Goal: Transaction & Acquisition: Book appointment/travel/reservation

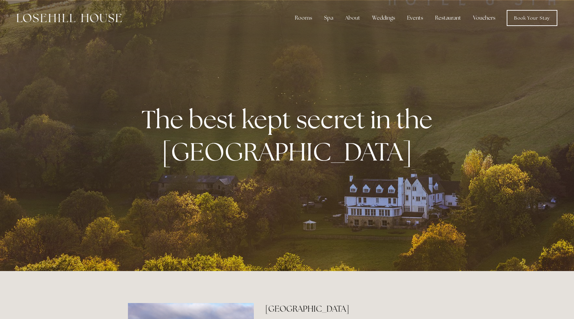
click at [486, 18] on link "Vouchers" at bounding box center [484, 17] width 33 height 13
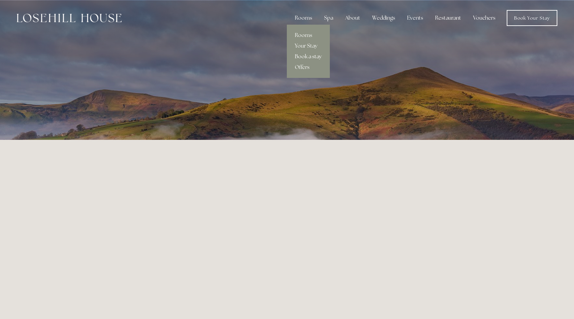
click at [305, 55] on link "Book a stay" at bounding box center [308, 56] width 43 height 11
click at [305, 65] on link "Offers" at bounding box center [308, 67] width 43 height 11
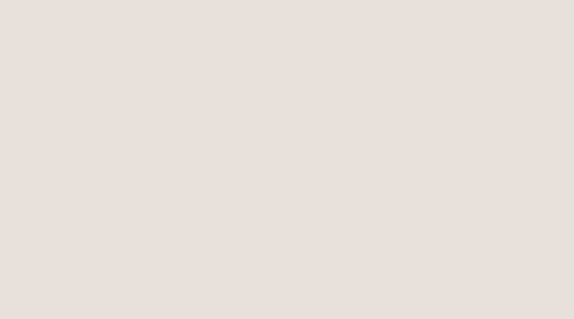
scroll to position [200, 0]
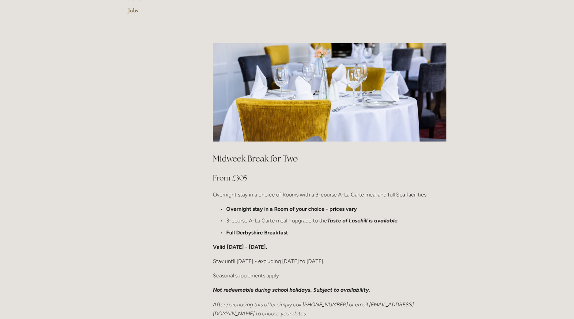
scroll to position [113, 0]
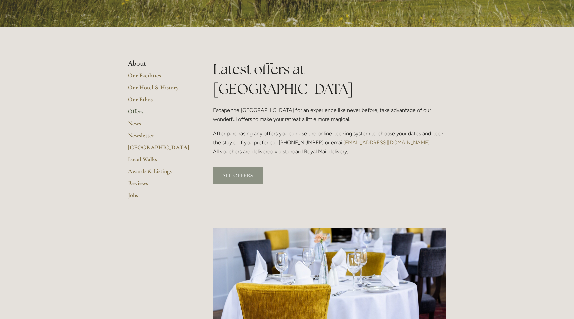
click at [237, 168] on link "ALL OFFERS" at bounding box center [238, 176] width 50 height 16
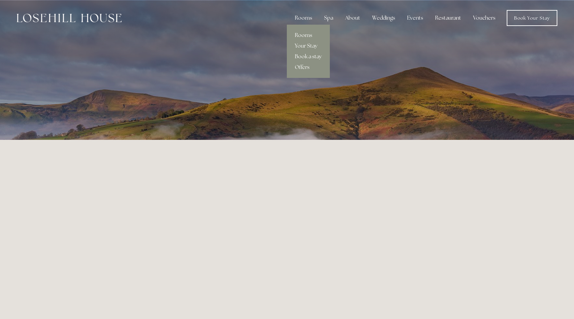
click at [307, 36] on link "Rooms" at bounding box center [308, 35] width 43 height 11
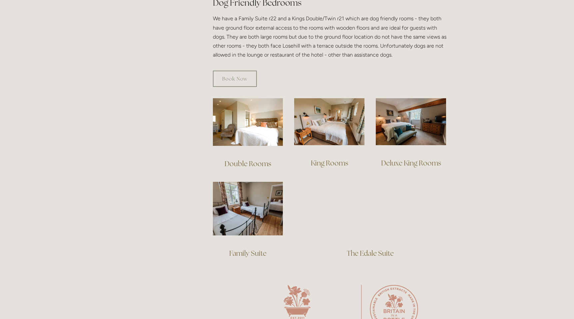
scroll to position [393, 0]
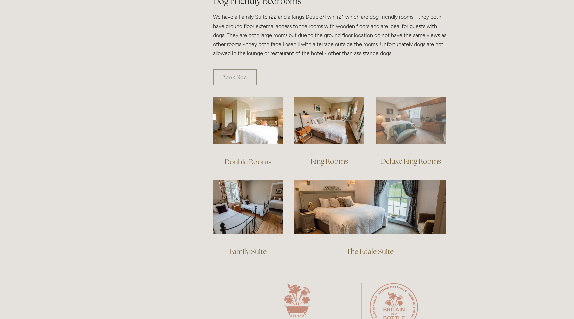
click at [401, 116] on img at bounding box center [411, 120] width 70 height 47
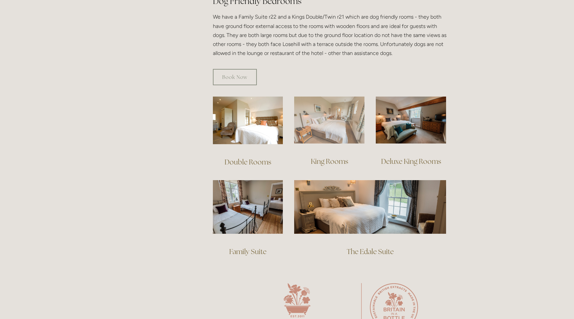
click at [312, 118] on img at bounding box center [329, 120] width 70 height 47
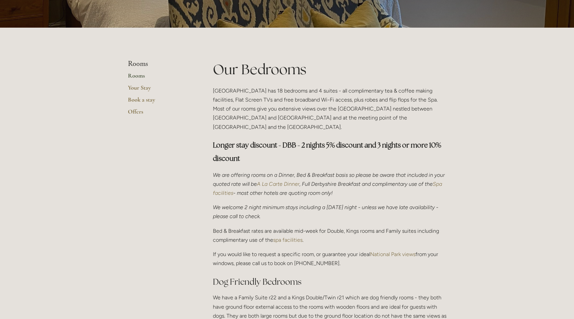
scroll to position [0, 0]
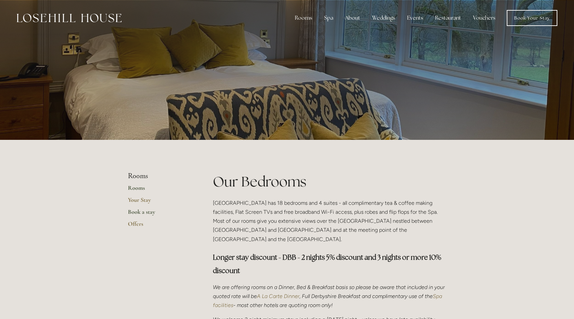
click at [144, 215] on link "Book a stay" at bounding box center [160, 214] width 64 height 12
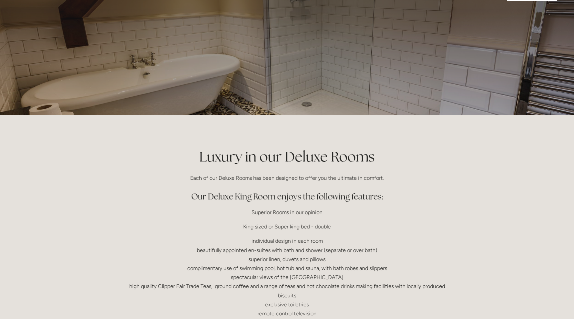
scroll to position [19, 0]
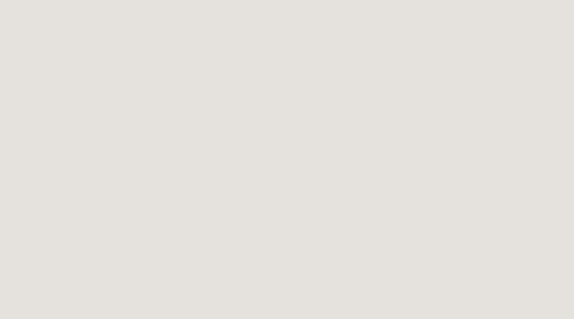
scroll to position [134, 0]
